Goal: Check status: Check status

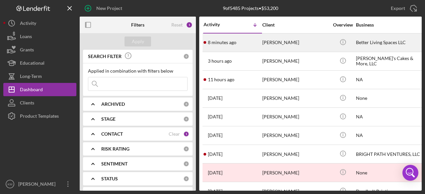
click at [280, 41] on div "[PERSON_NAME]" at bounding box center [296, 43] width 66 height 18
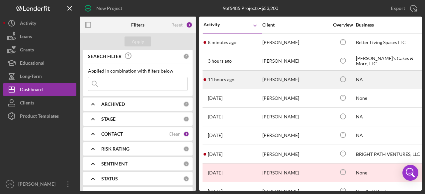
click at [276, 79] on div "[PERSON_NAME]" at bounding box center [296, 80] width 66 height 18
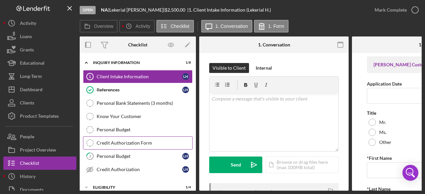
scroll to position [66, 0]
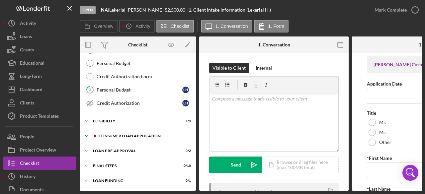
click at [84, 134] on icon "Icon/Expander" at bounding box center [86, 136] width 13 height 13
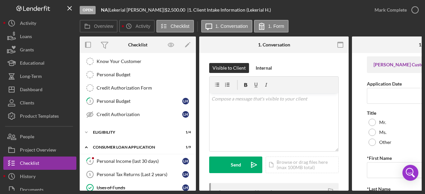
scroll to position [0, 0]
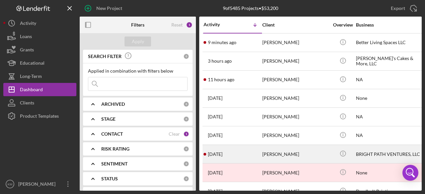
click at [274, 152] on div "[PERSON_NAME]" at bounding box center [296, 155] width 66 height 18
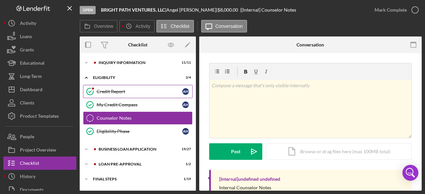
click at [114, 92] on div "Credit Report" at bounding box center [140, 91] width 86 height 5
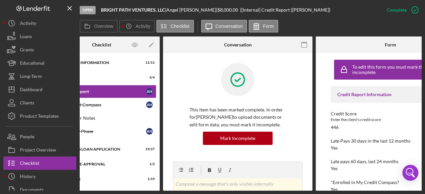
scroll to position [13, 0]
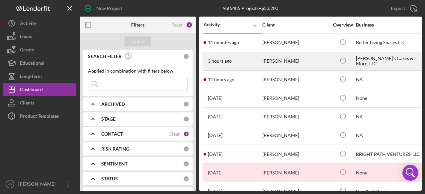
click at [273, 61] on div "[PERSON_NAME]" at bounding box center [296, 62] width 66 height 18
